Goal: Find contact information: Find contact information

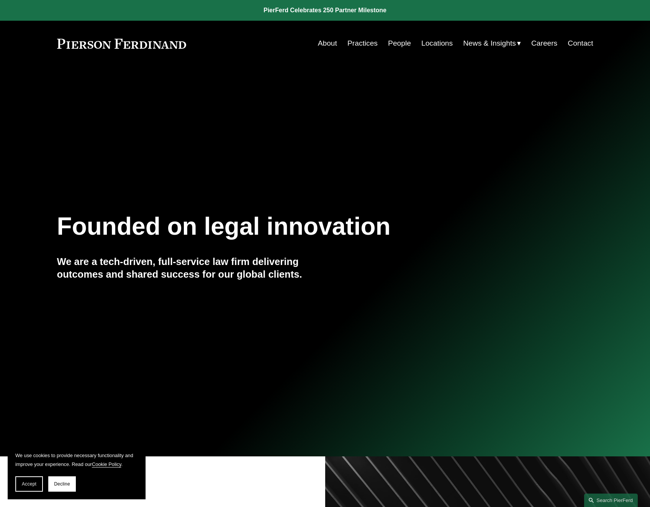
click at [431, 46] on link "Locations" at bounding box center [436, 43] width 31 height 15
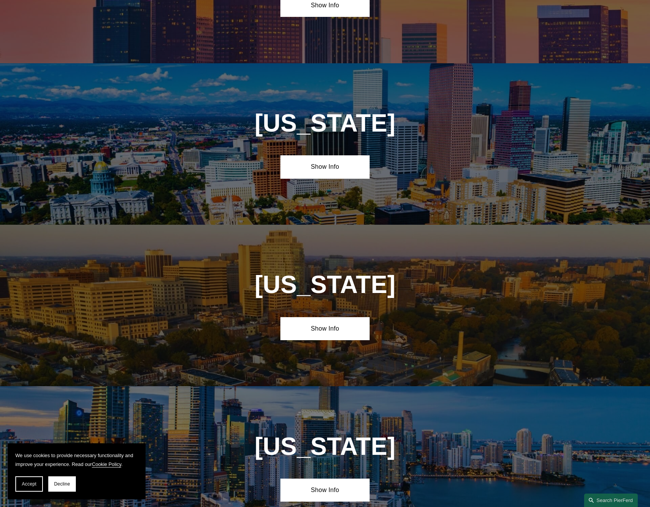
scroll to position [498, 0]
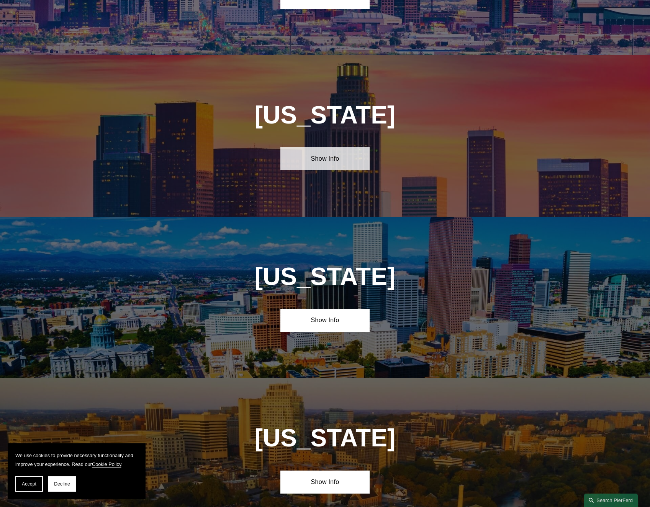
click at [338, 152] on link "Show Info" at bounding box center [324, 158] width 89 height 23
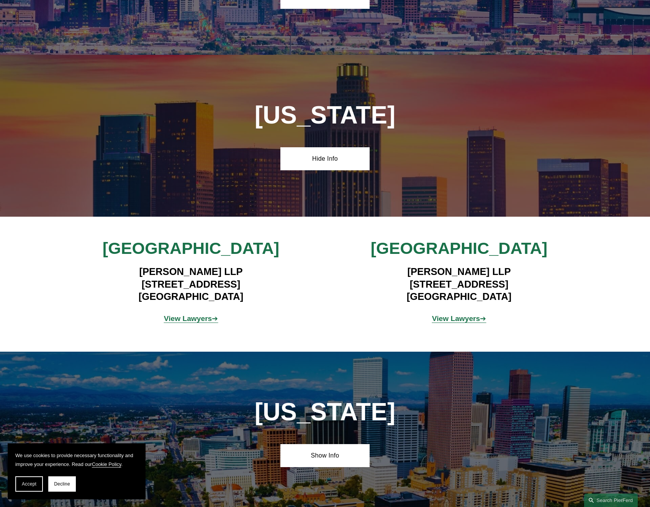
click at [184, 319] on strong "View Lawyers" at bounding box center [188, 318] width 48 height 8
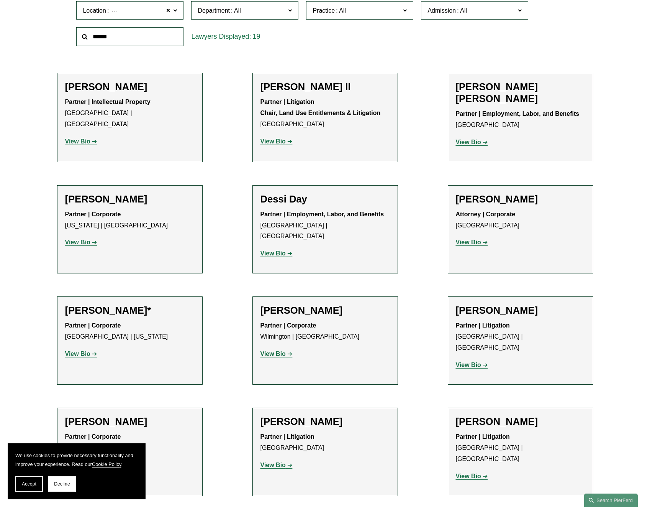
scroll to position [115, 0]
